Goal: Task Accomplishment & Management: Complete application form

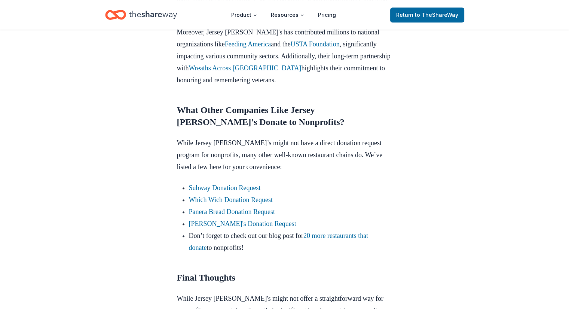
scroll to position [611, 0]
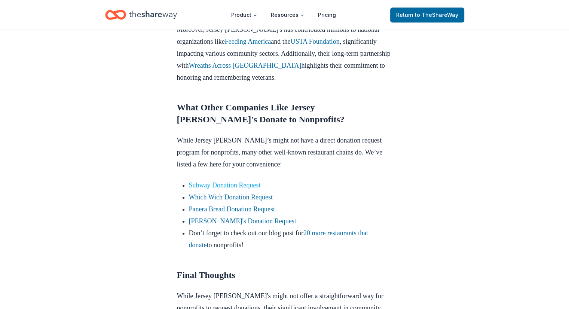
click at [247, 181] on link "Subway Donation Request" at bounding box center [225, 184] width 72 height 7
click at [256, 181] on link "Subway Donation Request" at bounding box center [225, 184] width 72 height 7
click at [216, 181] on link "Subway Donation Request" at bounding box center [225, 184] width 72 height 7
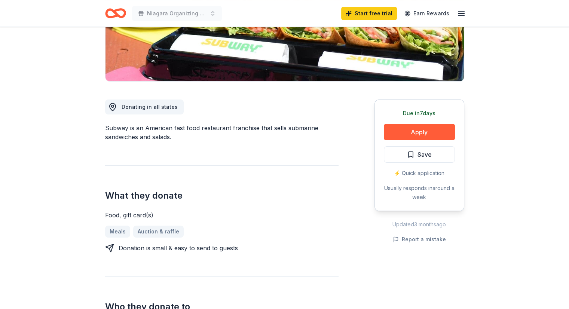
scroll to position [153, 0]
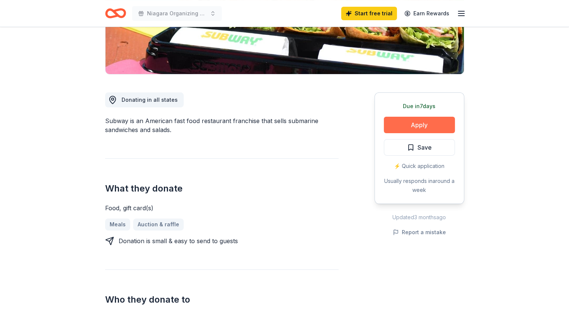
click at [424, 127] on button "Apply" at bounding box center [419, 125] width 71 height 16
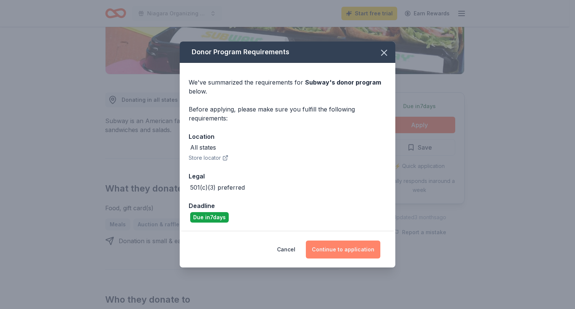
click at [346, 247] on button "Continue to application" at bounding box center [343, 250] width 74 height 18
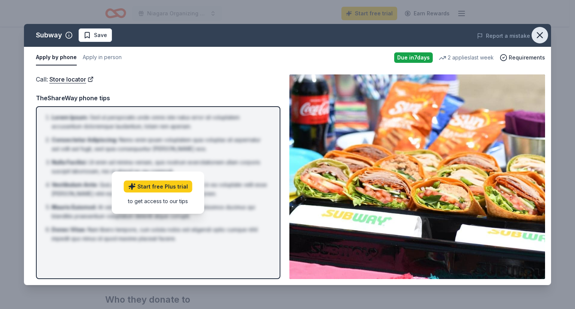
click at [534, 36] on icon "button" at bounding box center [539, 35] width 10 height 10
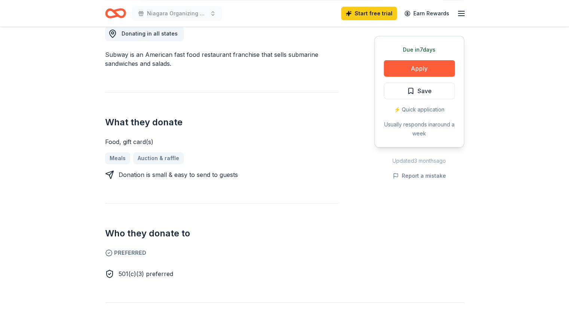
scroll to position [220, 0]
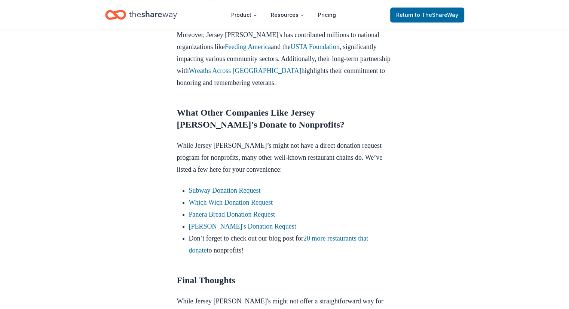
scroll to position [608, 0]
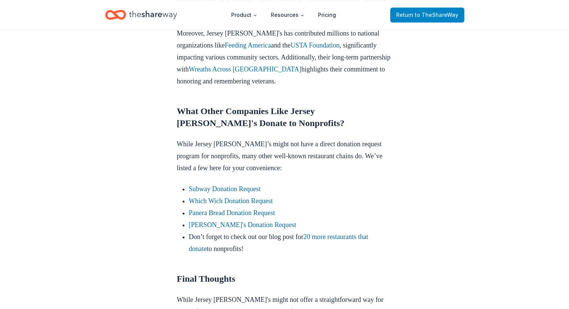
click at [431, 15] on span "to TheShareWay" at bounding box center [436, 15] width 43 height 6
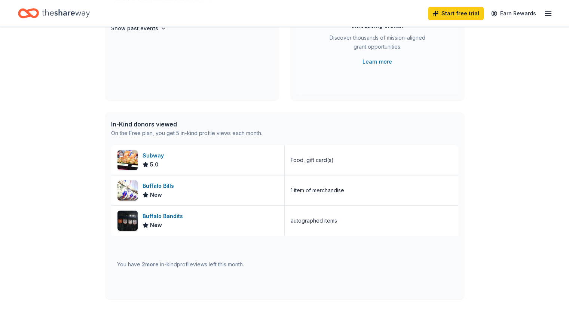
scroll to position [113, 0]
drag, startPoint x: 567, startPoint y: 146, endPoint x: 566, endPoint y: 165, distance: 19.5
click at [566, 165] on div "👋 Hi Danessia In-Kind Create new event Niagara Organizing Alliance for Hope, In…" at bounding box center [284, 175] width 569 height 522
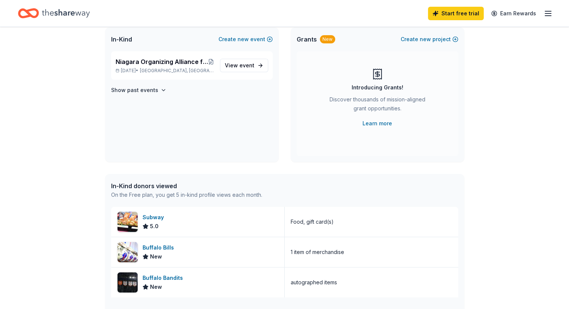
scroll to position [0, 0]
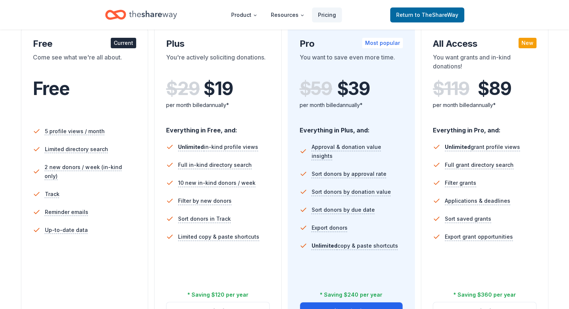
scroll to position [149, 0]
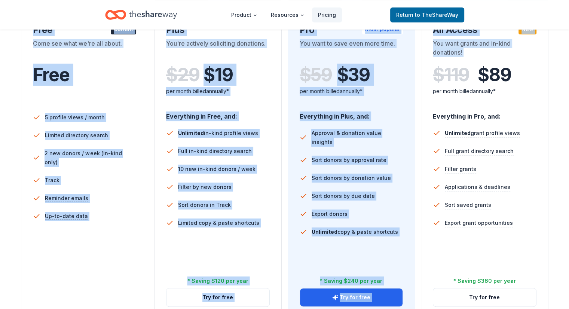
drag, startPoint x: 568, startPoint y: 77, endPoint x: 547, endPoint y: 15, distance: 65.1
